Goal: Transaction & Acquisition: Obtain resource

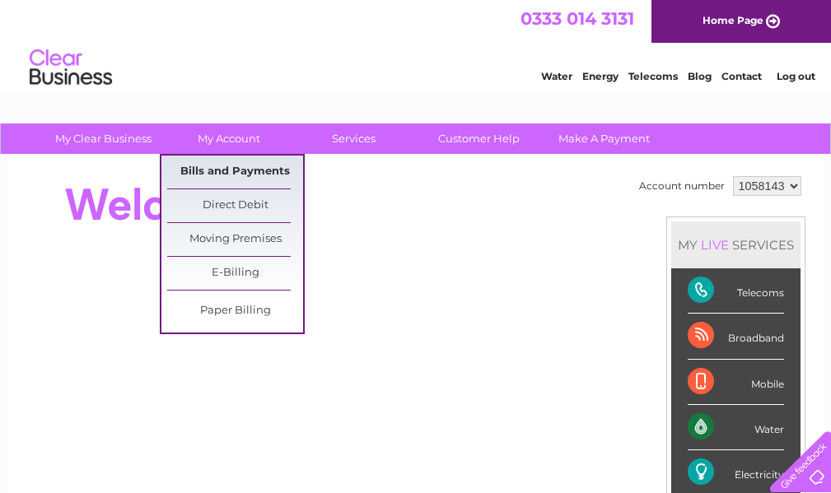
click at [248, 176] on link "Bills and Payments" at bounding box center [235, 172] width 136 height 33
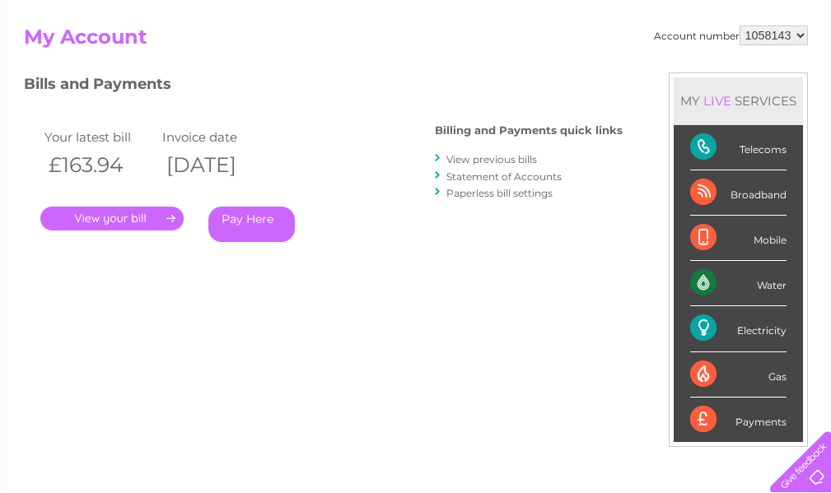
scroll to position [165, 0]
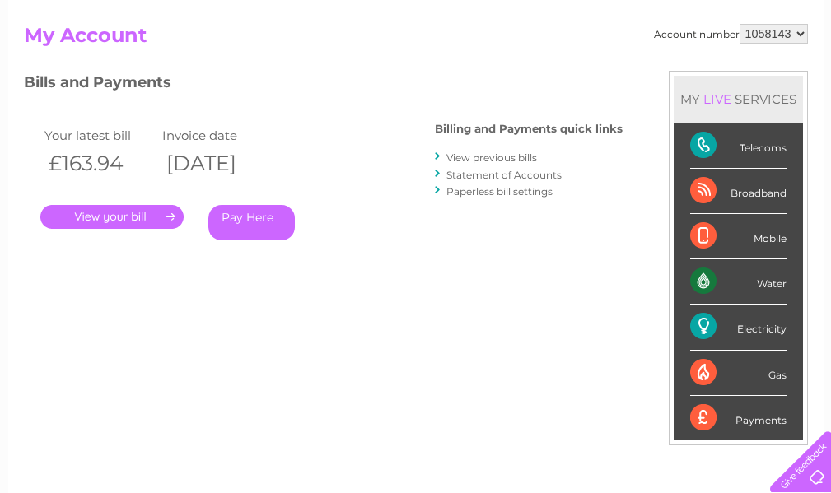
click at [147, 218] on link "." at bounding box center [111, 217] width 143 height 24
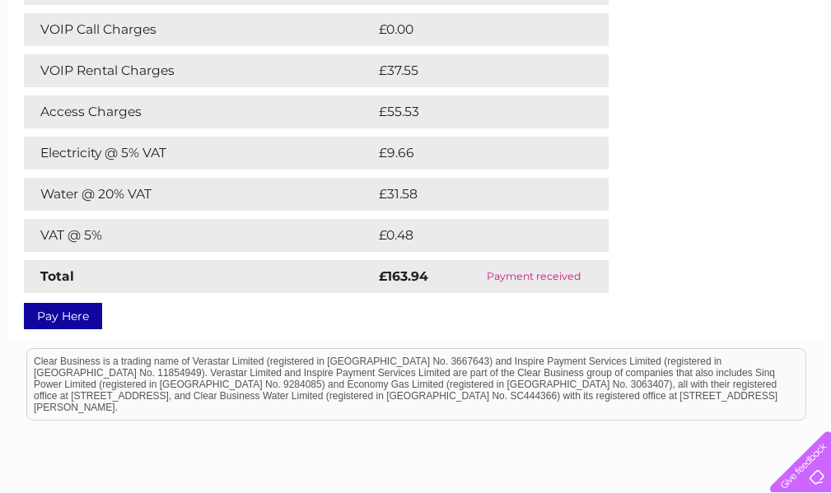
scroll to position [329, 0]
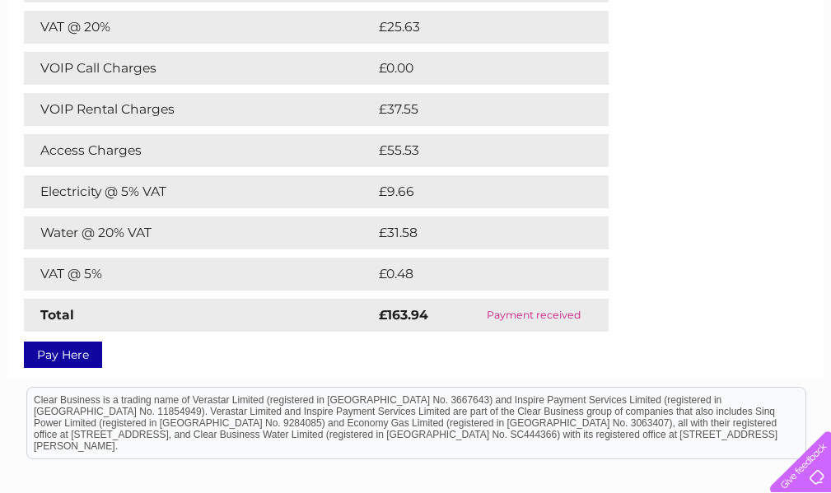
click at [124, 236] on td "Water @ 20% VAT" at bounding box center [199, 233] width 351 height 33
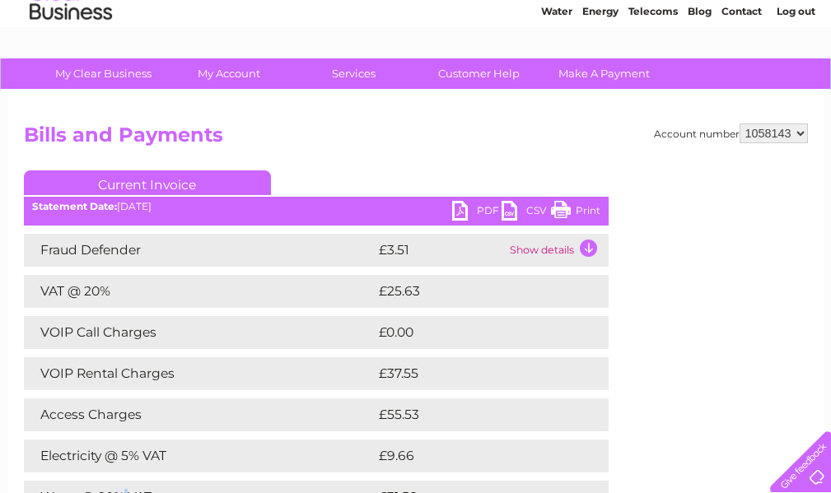
scroll to position [0, 0]
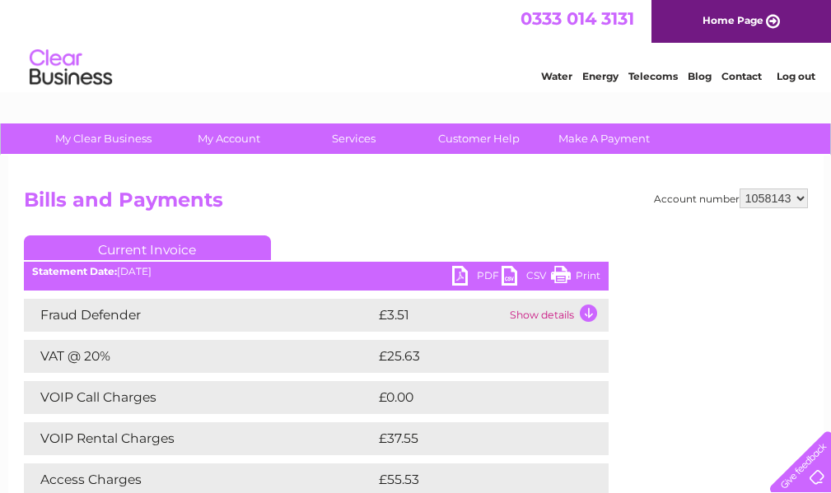
click at [464, 270] on link "PDF" at bounding box center [476, 278] width 49 height 24
